Goal: Task Accomplishment & Management: Use online tool/utility

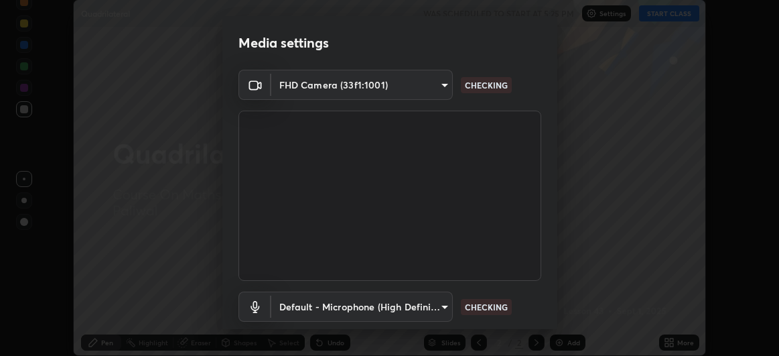
scroll to position [82, 0]
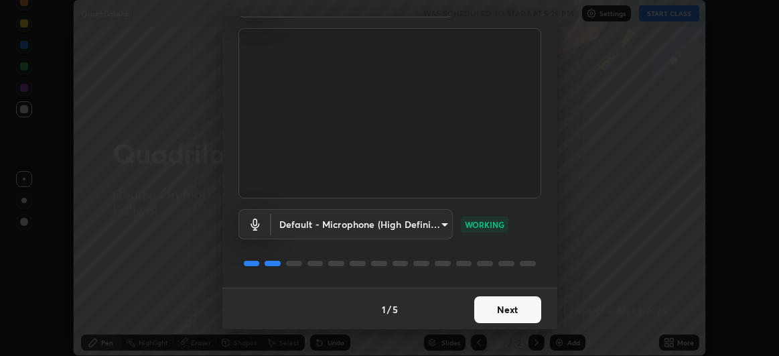
click at [508, 302] on button "Next" at bounding box center [507, 309] width 67 height 27
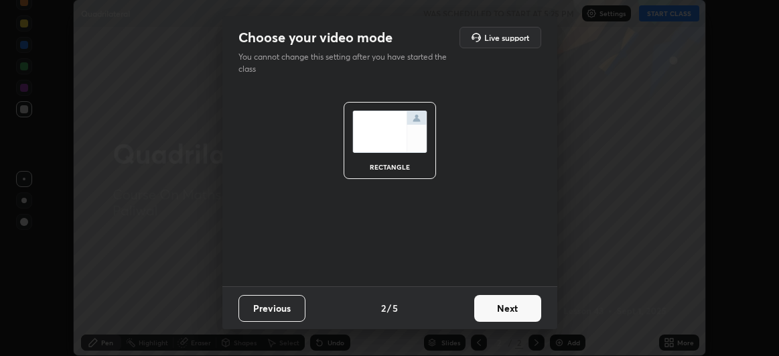
click at [523, 303] on button "Next" at bounding box center [507, 308] width 67 height 27
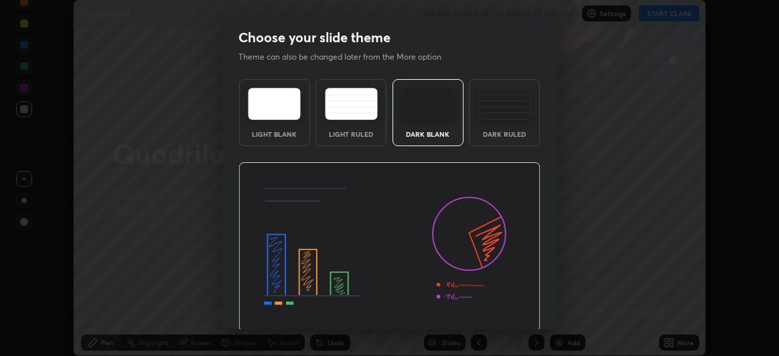
scroll to position [45, 0]
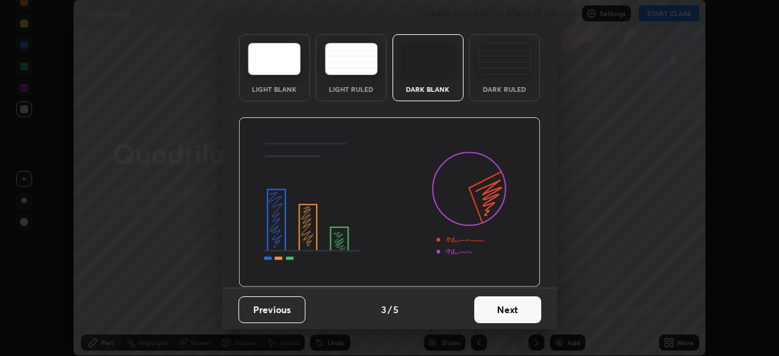
click at [509, 304] on button "Next" at bounding box center [507, 309] width 67 height 27
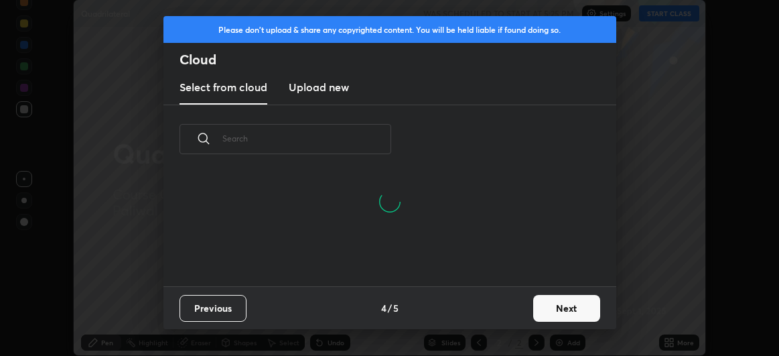
scroll to position [113, 430]
click at [544, 318] on button "Next" at bounding box center [566, 308] width 67 height 27
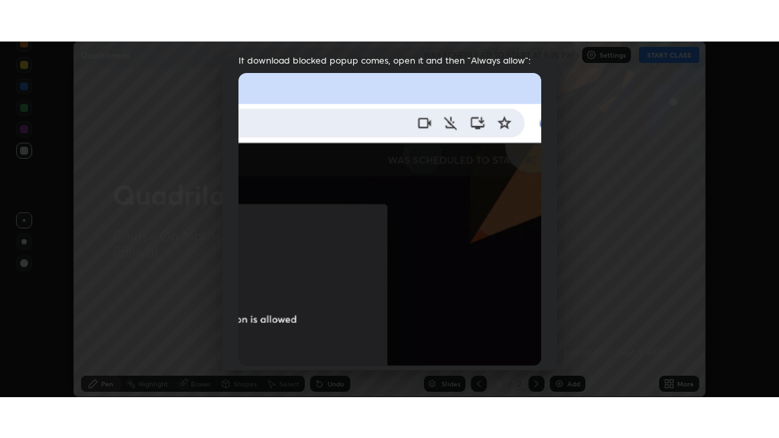
scroll to position [357, 0]
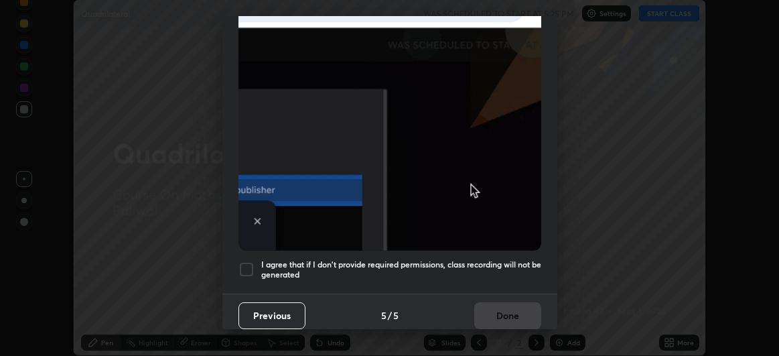
click at [253, 261] on div at bounding box center [247, 269] width 16 height 16
click at [505, 306] on button "Done" at bounding box center [507, 315] width 67 height 27
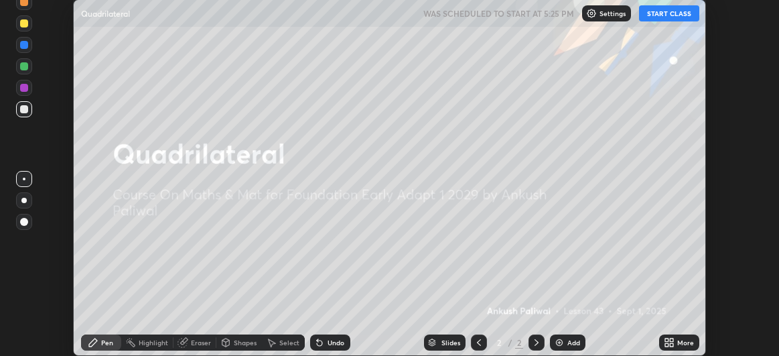
click at [667, 19] on button "START CLASS" at bounding box center [669, 13] width 60 height 16
click at [673, 344] on icon at bounding box center [671, 344] width 3 height 3
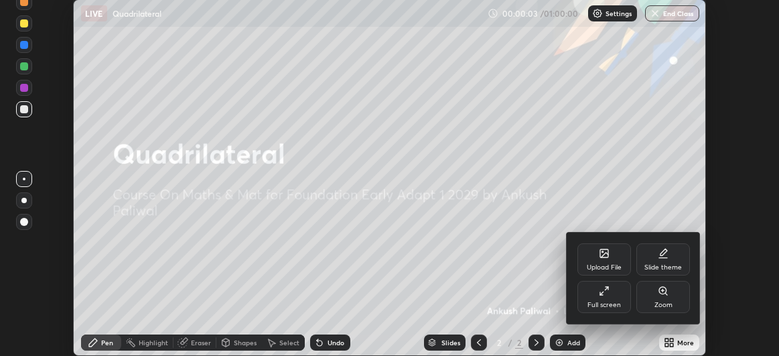
click at [611, 298] on div "Full screen" at bounding box center [605, 297] width 54 height 32
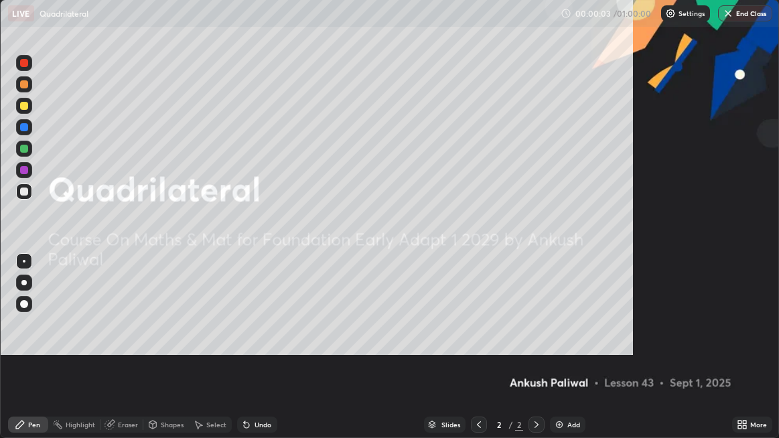
scroll to position [438, 779]
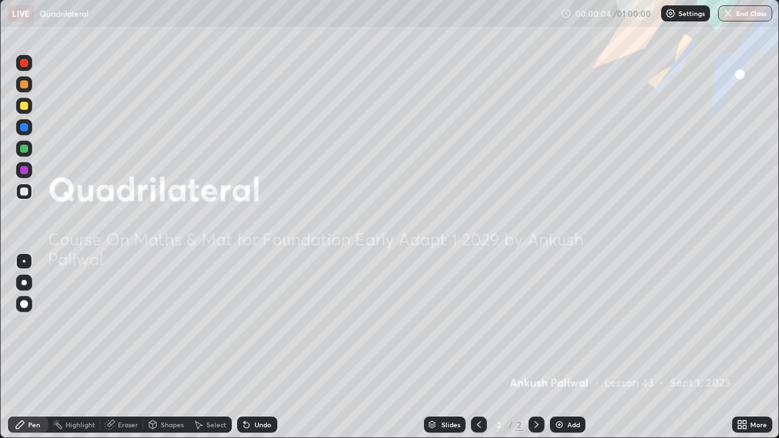
click at [564, 355] on div "Add" at bounding box center [568, 425] width 36 height 16
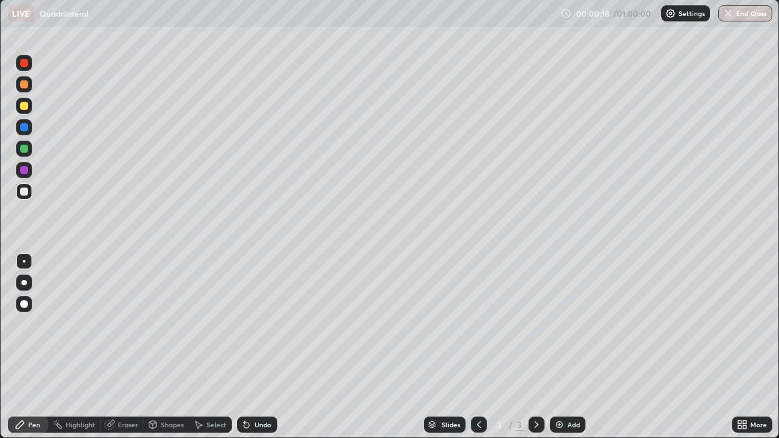
click at [251, 355] on div "Undo" at bounding box center [257, 425] width 40 height 16
click at [244, 355] on icon at bounding box center [246, 425] width 5 height 5
click at [245, 355] on icon at bounding box center [246, 425] width 5 height 5
click at [249, 355] on icon at bounding box center [246, 424] width 11 height 11
click at [247, 355] on div "Undo" at bounding box center [257, 425] width 40 height 16
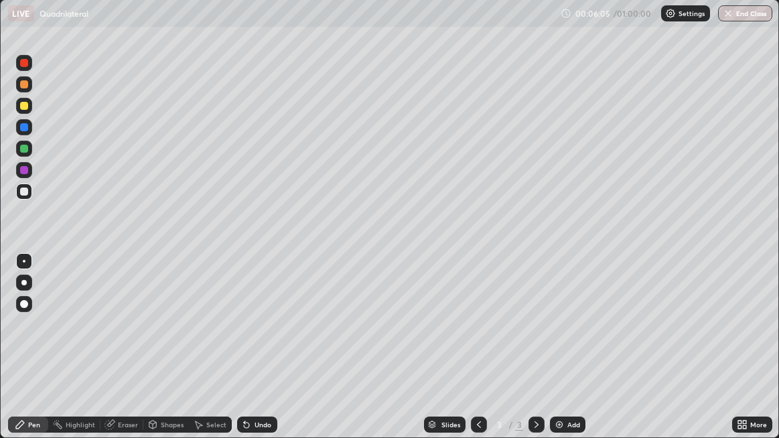
click at [249, 355] on icon at bounding box center [246, 424] width 11 height 11
click at [247, 355] on icon at bounding box center [246, 425] width 5 height 5
click at [561, 355] on img at bounding box center [559, 424] width 11 height 11
click at [22, 61] on div at bounding box center [24, 63] width 8 height 8
click at [564, 355] on img at bounding box center [559, 424] width 11 height 11
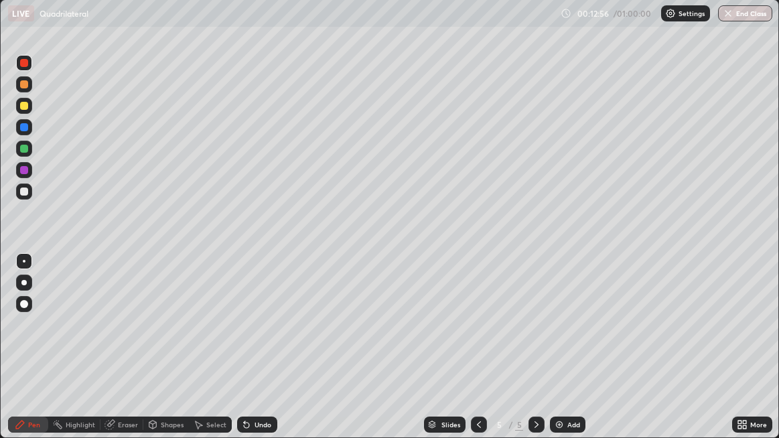
click at [564, 355] on div "Add" at bounding box center [568, 425] width 36 height 16
click at [568, 355] on div "Add" at bounding box center [574, 425] width 13 height 7
click at [560, 355] on img at bounding box center [559, 424] width 11 height 11
click at [556, 355] on img at bounding box center [559, 424] width 11 height 11
click at [250, 355] on icon at bounding box center [246, 424] width 11 height 11
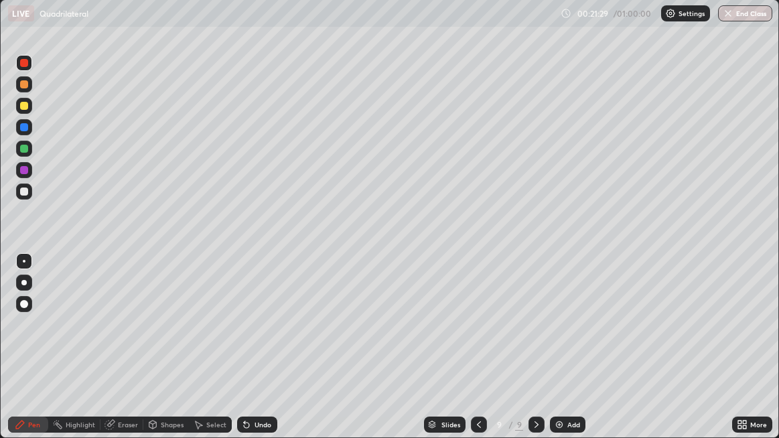
click at [245, 355] on icon at bounding box center [246, 425] width 5 height 5
click at [247, 355] on icon at bounding box center [246, 424] width 11 height 11
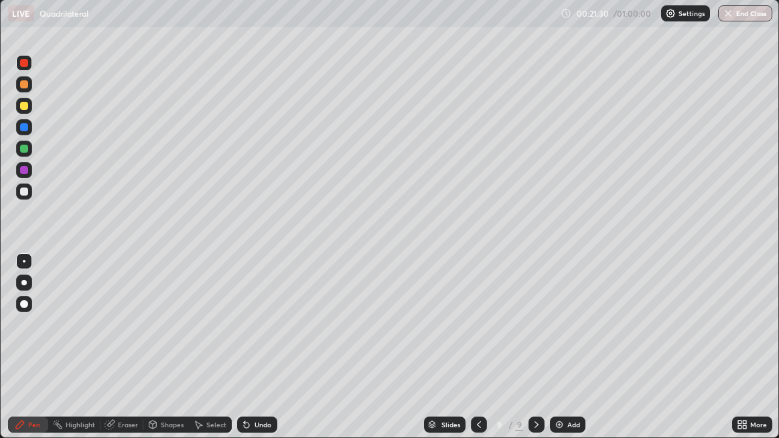
click at [247, 355] on icon at bounding box center [246, 424] width 11 height 11
click at [249, 355] on div "Undo" at bounding box center [257, 425] width 40 height 16
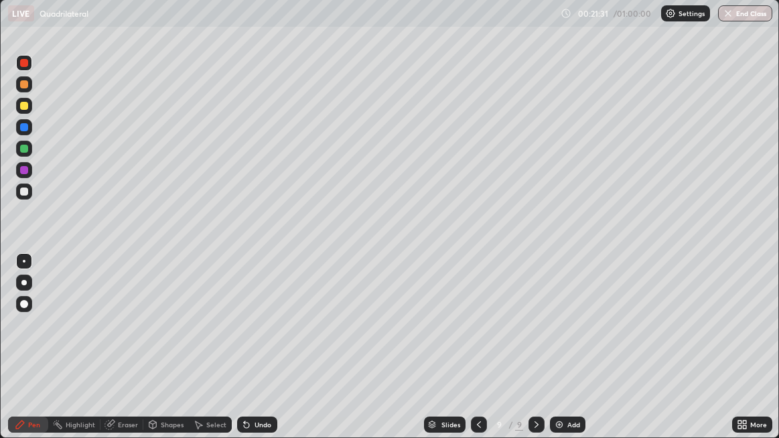
click at [249, 355] on div "Undo" at bounding box center [257, 425] width 40 height 16
click at [245, 355] on icon at bounding box center [246, 425] width 5 height 5
click at [568, 355] on div "Add" at bounding box center [568, 425] width 36 height 16
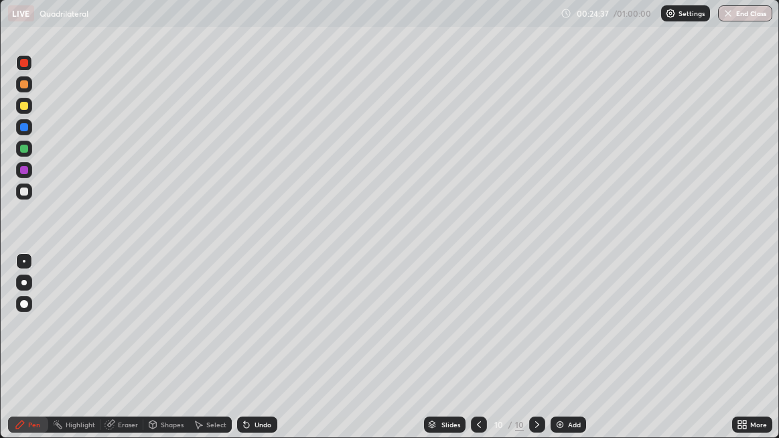
click at [568, 355] on div "Add" at bounding box center [574, 425] width 13 height 7
click at [562, 355] on div "Add" at bounding box center [568, 425] width 36 height 16
click at [245, 355] on icon at bounding box center [246, 425] width 5 height 5
click at [247, 355] on icon at bounding box center [246, 425] width 5 height 5
click at [249, 355] on icon at bounding box center [246, 424] width 11 height 11
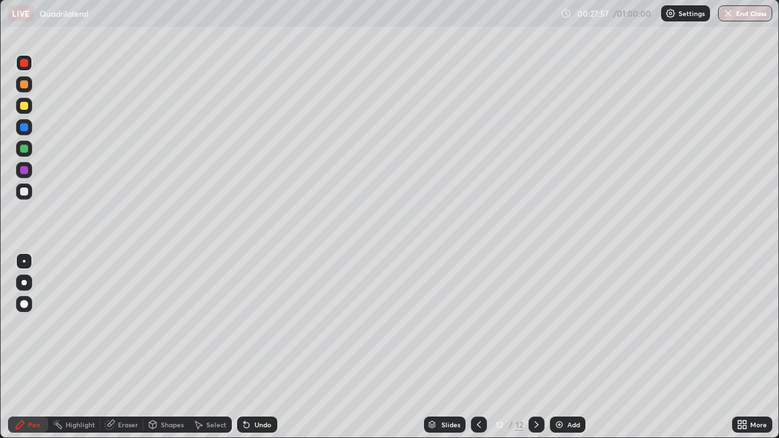
click at [249, 355] on icon at bounding box center [246, 424] width 11 height 11
click at [245, 355] on icon at bounding box center [246, 425] width 5 height 5
click at [245, 355] on div "Undo" at bounding box center [257, 425] width 40 height 16
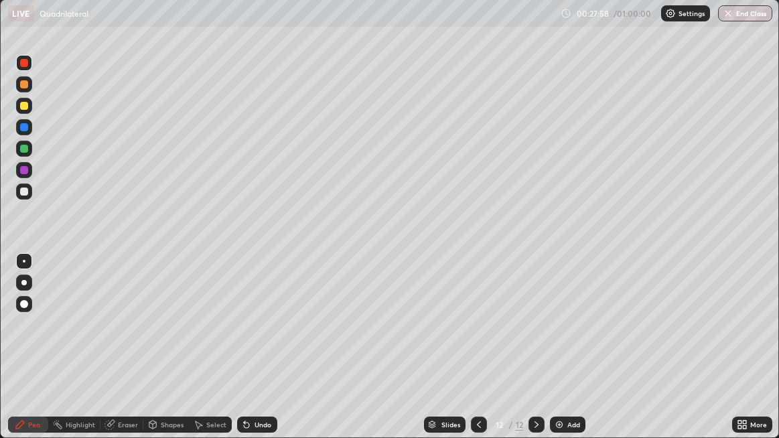
click at [245, 355] on div "Undo" at bounding box center [257, 425] width 40 height 16
click at [247, 355] on div "Undo" at bounding box center [257, 425] width 40 height 16
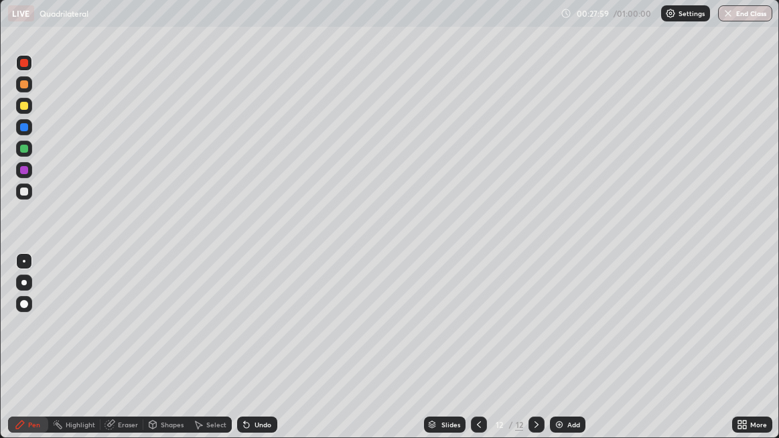
click at [245, 355] on div "Undo" at bounding box center [257, 425] width 40 height 16
click at [244, 355] on div "Undo" at bounding box center [257, 425] width 40 height 16
click at [245, 355] on icon at bounding box center [246, 425] width 5 height 5
click at [244, 355] on icon at bounding box center [246, 424] width 11 height 11
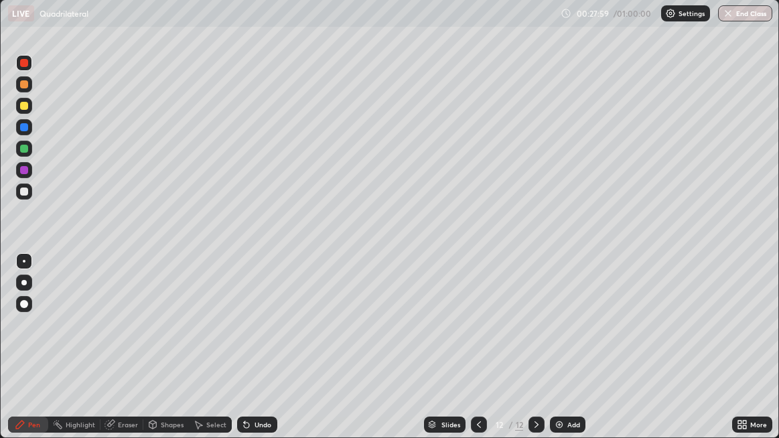
click at [245, 355] on icon at bounding box center [246, 425] width 5 height 5
click at [243, 355] on div "Undo" at bounding box center [257, 425] width 40 height 16
click at [245, 355] on icon at bounding box center [246, 425] width 5 height 5
click at [568, 355] on div "Add" at bounding box center [574, 425] width 13 height 7
click at [565, 355] on div "Add" at bounding box center [568, 425] width 36 height 16
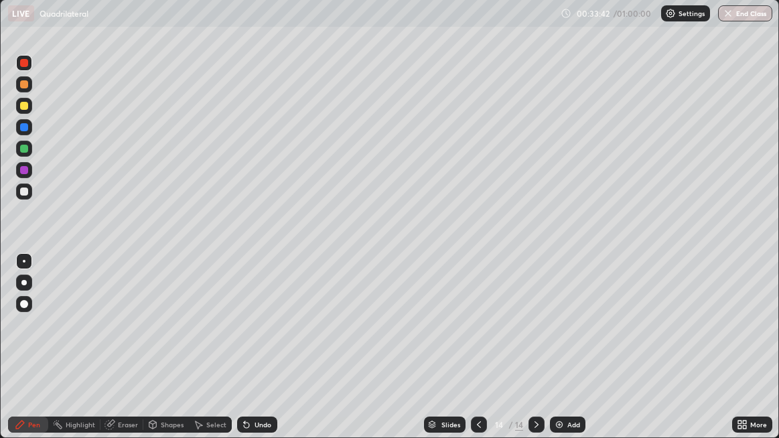
click at [24, 193] on div at bounding box center [24, 192] width 8 height 8
click at [245, 355] on icon at bounding box center [246, 425] width 5 height 5
click at [19, 149] on div at bounding box center [24, 149] width 16 height 16
click at [23, 174] on div at bounding box center [24, 170] width 8 height 8
click at [23, 101] on div at bounding box center [24, 106] width 16 height 16
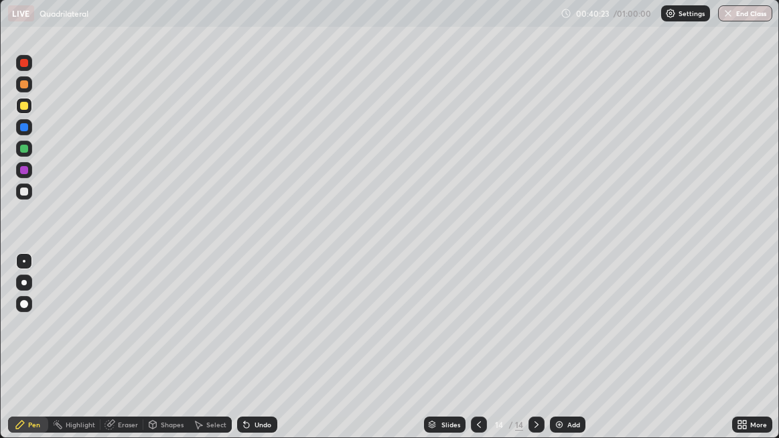
click at [22, 147] on div at bounding box center [24, 149] width 8 height 8
click at [253, 355] on div "Undo" at bounding box center [257, 425] width 40 height 16
click at [255, 355] on div "Undo" at bounding box center [263, 425] width 17 height 7
click at [249, 355] on icon at bounding box center [246, 424] width 11 height 11
click at [244, 355] on icon at bounding box center [244, 422] width 1 height 1
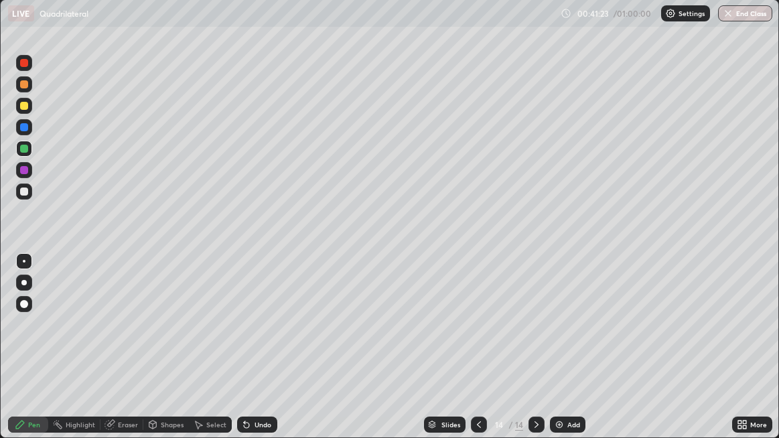
click at [244, 355] on icon at bounding box center [244, 422] width 1 height 1
click at [247, 355] on icon at bounding box center [246, 425] width 5 height 5
click at [249, 355] on icon at bounding box center [246, 424] width 11 height 11
click at [256, 355] on div "Undo" at bounding box center [263, 425] width 17 height 7
click at [252, 355] on div "Undo" at bounding box center [257, 425] width 40 height 16
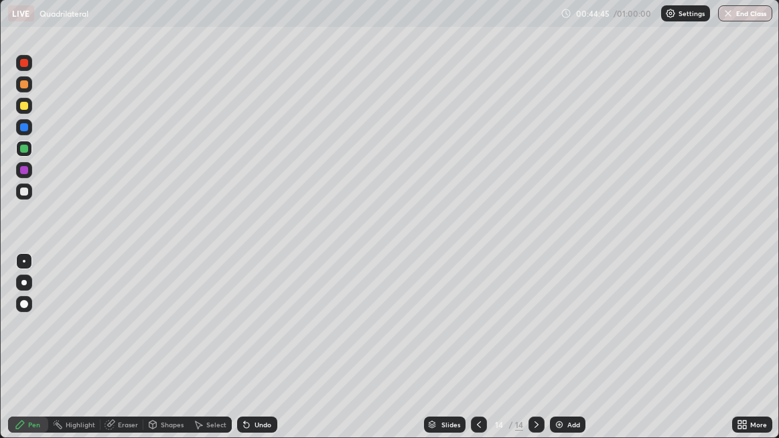
click at [257, 355] on div "Undo" at bounding box center [263, 425] width 17 height 7
click at [253, 355] on div "Undo" at bounding box center [257, 425] width 40 height 16
click at [257, 355] on div "Undo" at bounding box center [257, 425] width 40 height 16
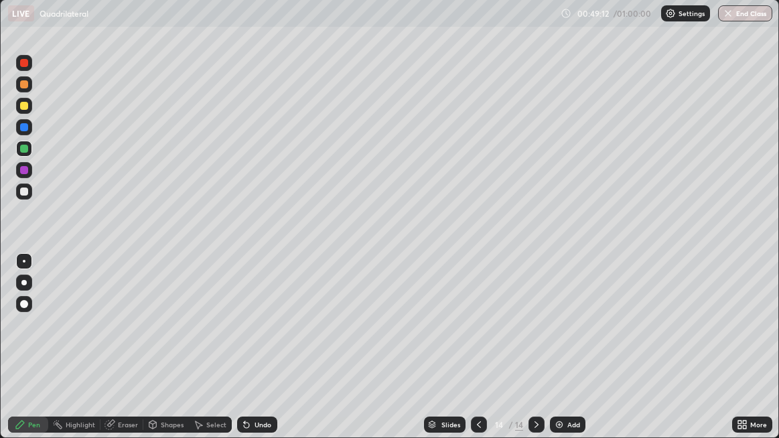
click at [749, 15] on button "End Class" at bounding box center [745, 13] width 54 height 16
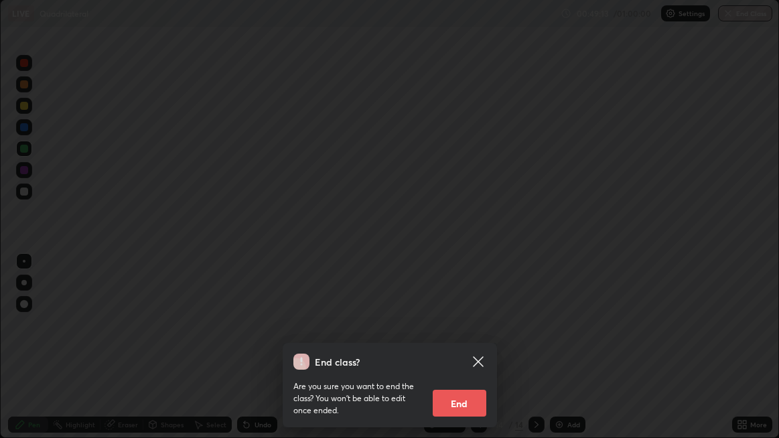
click at [471, 355] on button "End" at bounding box center [460, 403] width 54 height 27
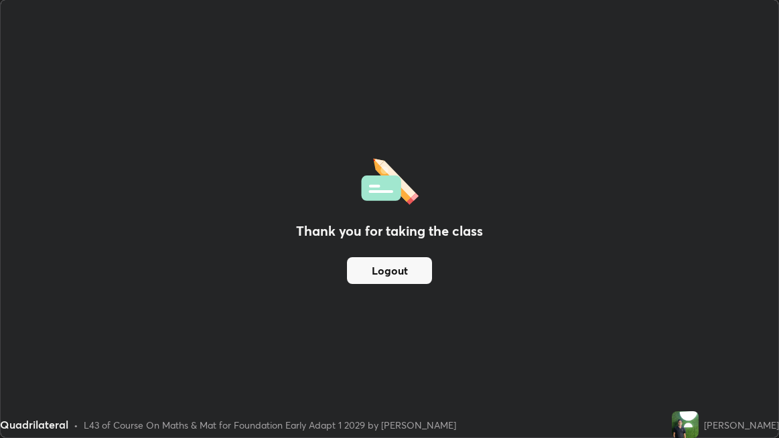
click at [316, 332] on div "Thank you for taking the class Logout" at bounding box center [390, 219] width 778 height 438
click at [380, 271] on button "Logout" at bounding box center [389, 270] width 85 height 27
click at [400, 272] on button "Logout" at bounding box center [389, 270] width 85 height 27
